Goal: Task Accomplishment & Management: Manage account settings

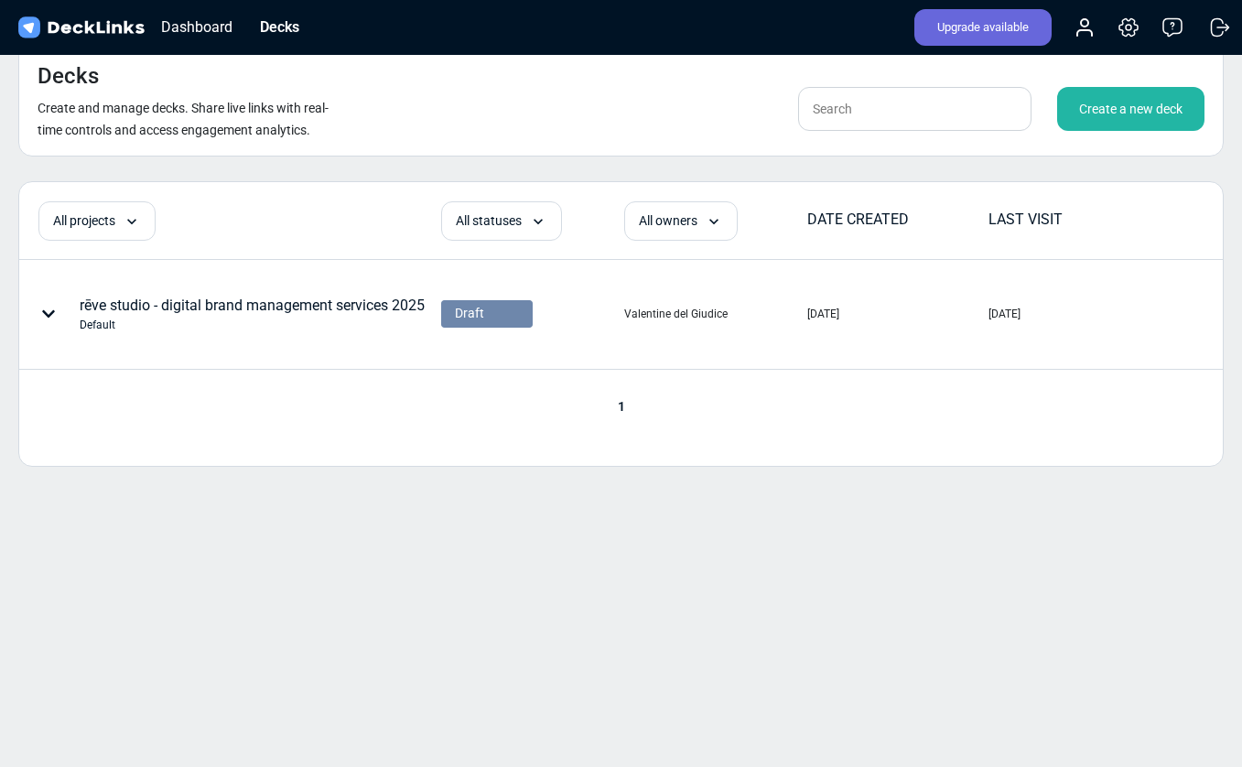
click at [502, 526] on div "Decks Create and manage decks. Share live links with real-time controls and acc…" at bounding box center [621, 383] width 1242 height 767
click at [1114, 107] on div "Create a new deck" at bounding box center [1130, 109] width 147 height 44
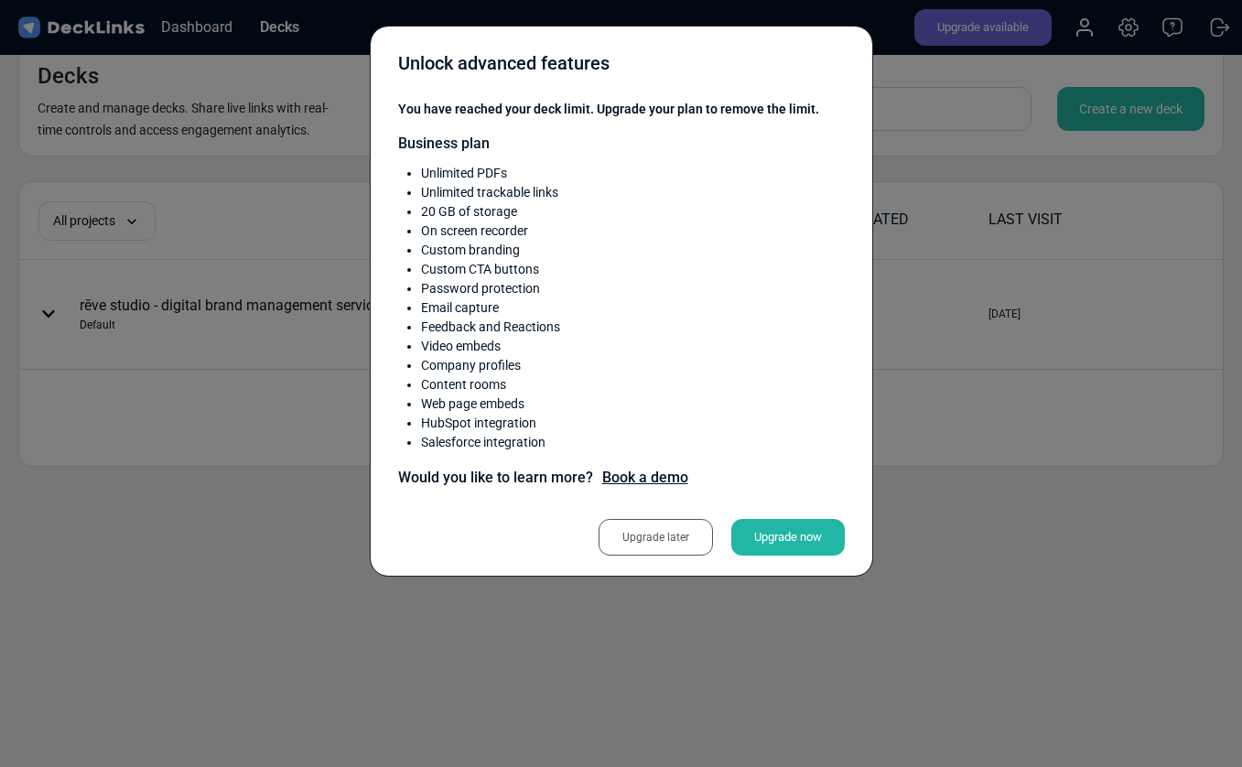
click at [950, 445] on div "Unlock advanced features You have reached your deck limit. Upgrade your plan to…" at bounding box center [621, 383] width 1242 height 767
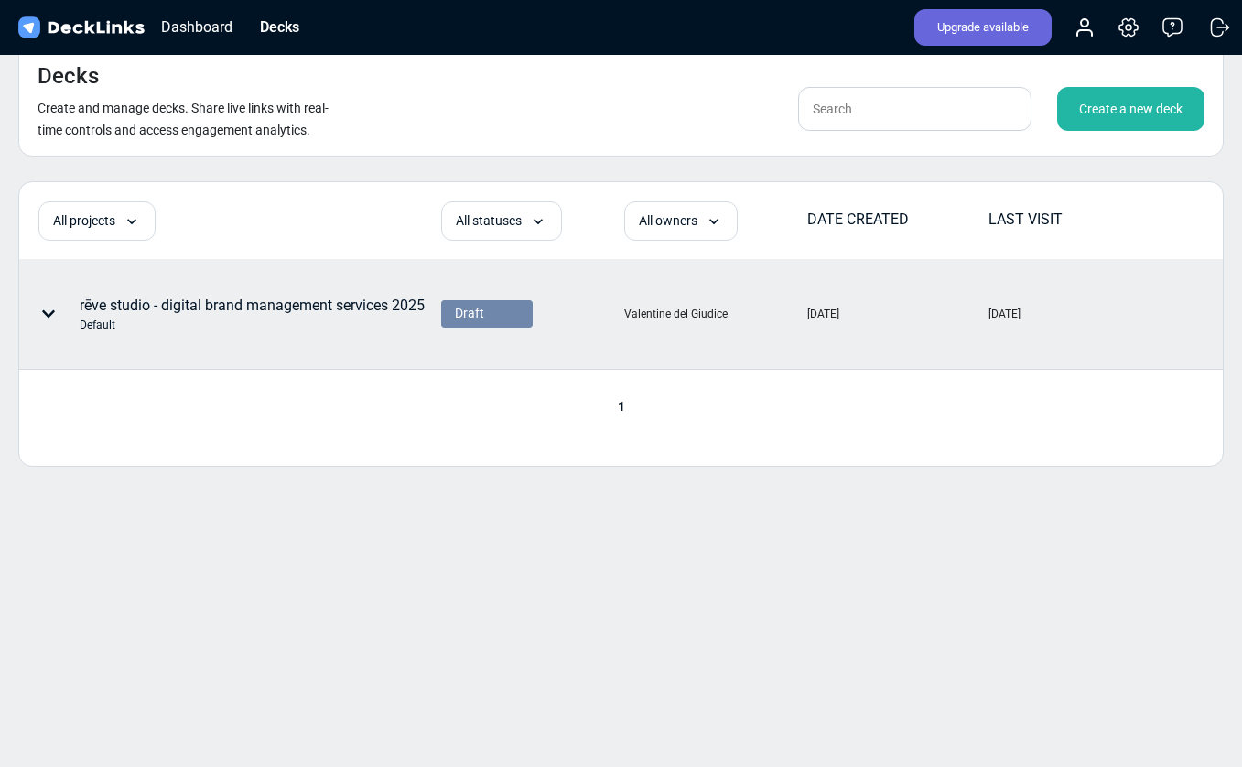
click at [329, 309] on div "rēve studio - digital brand management services 2025 Default" at bounding box center [252, 314] width 345 height 38
